Goal: Entertainment & Leisure: Browse casually

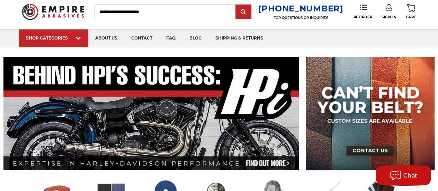
scroll to position [35, 0]
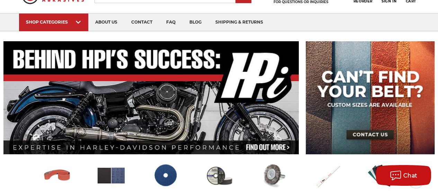
click at [152, 114] on img at bounding box center [150, 97] width 295 height 113
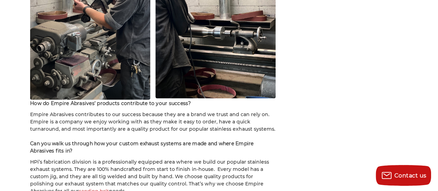
scroll to position [1039, 0]
